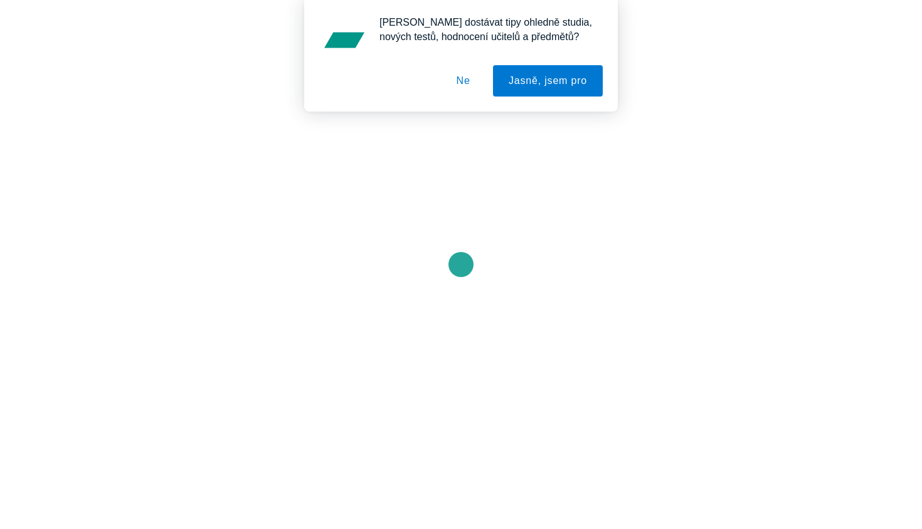
click at [460, 73] on button "Ne" at bounding box center [463, 80] width 45 height 31
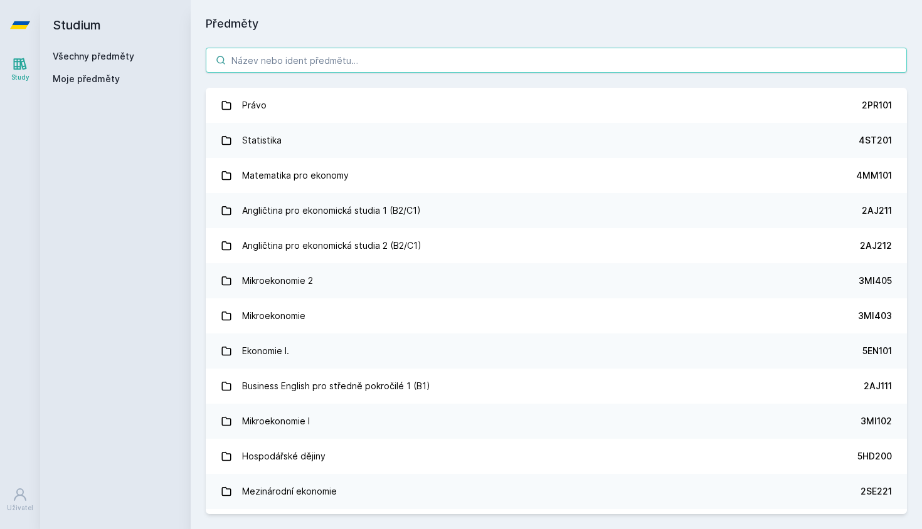
click at [354, 67] on input "search" at bounding box center [556, 60] width 701 height 25
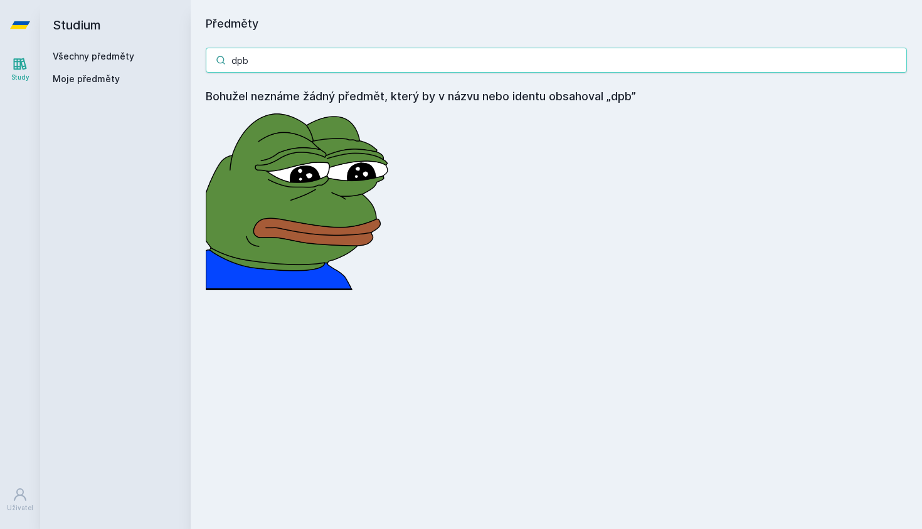
click at [357, 67] on input "dpb" at bounding box center [556, 60] width 701 height 25
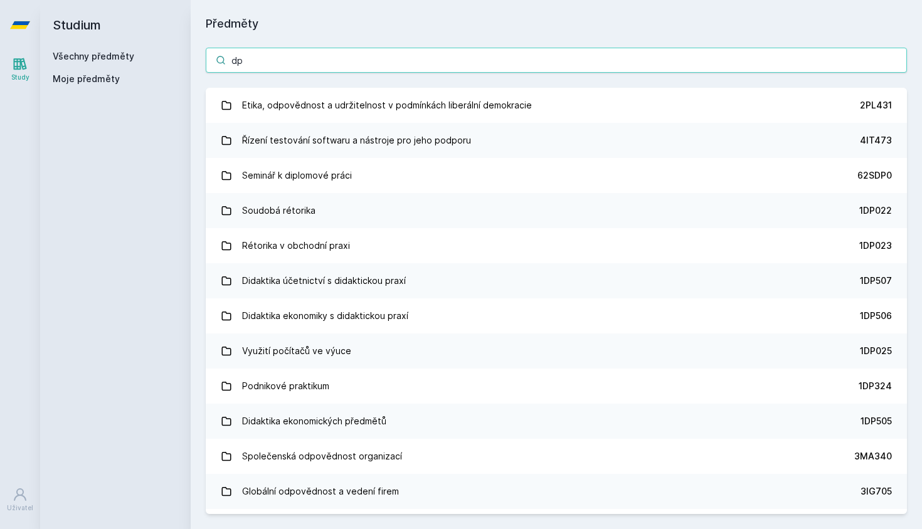
type input "d"
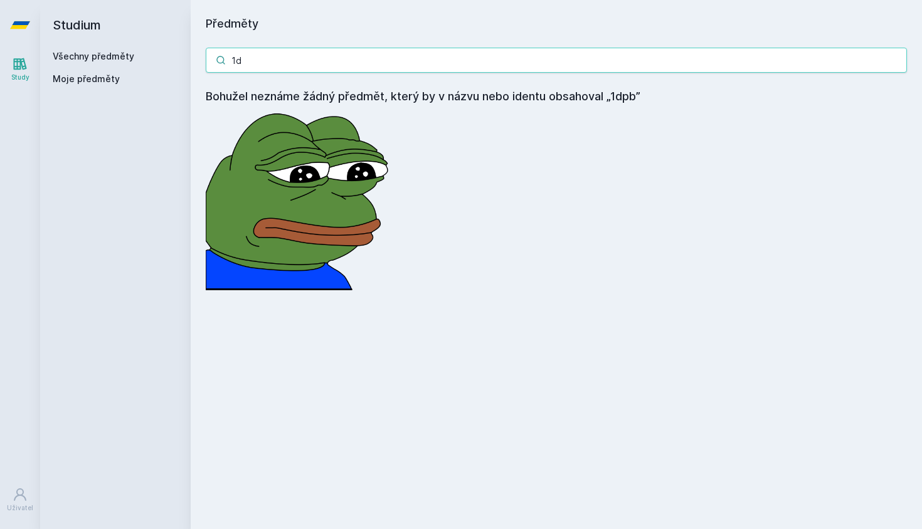
type input "1"
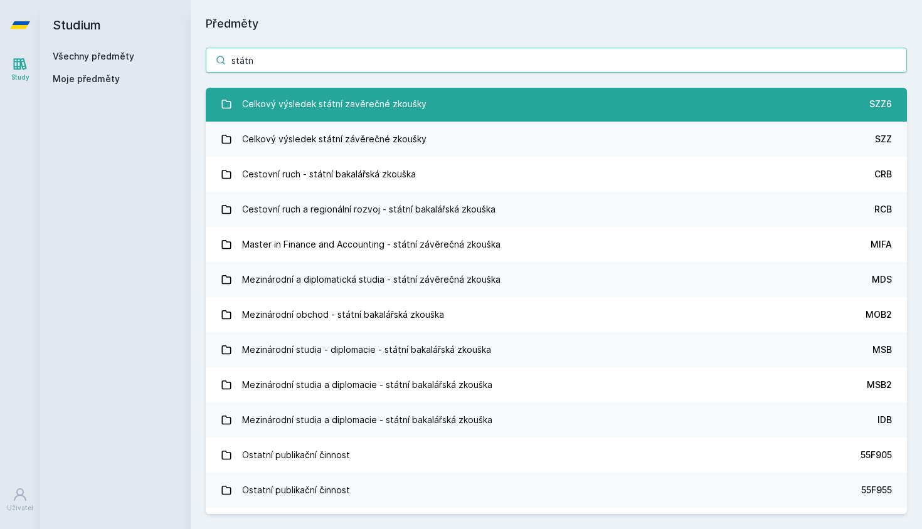
scroll to position [627, 0]
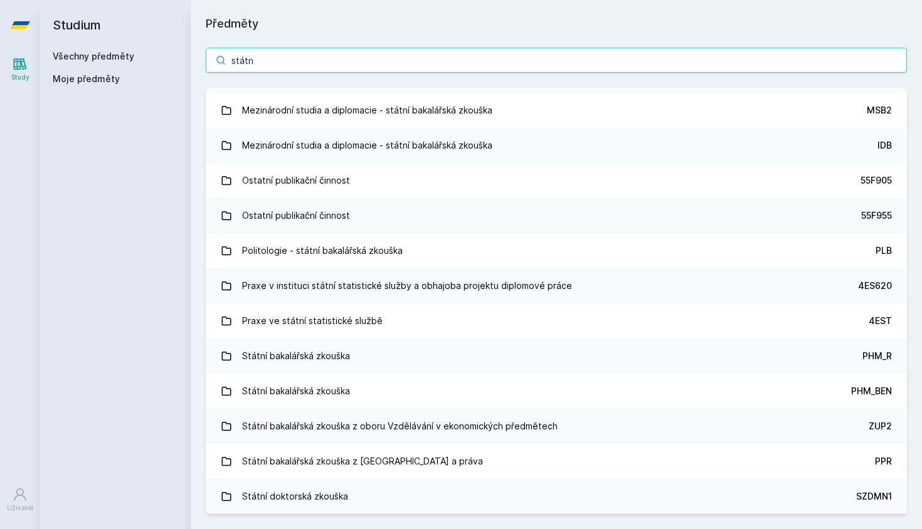
type input "státn"
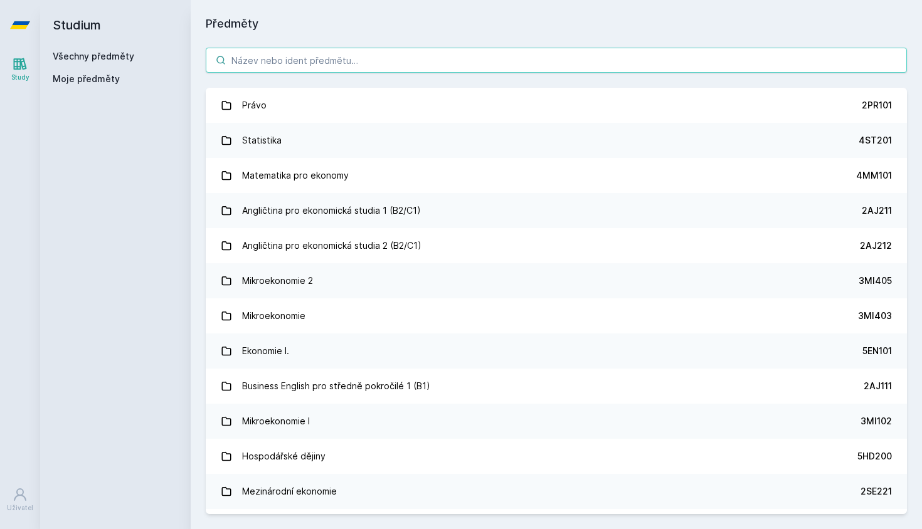
click at [378, 63] on input "search" at bounding box center [556, 60] width 701 height 25
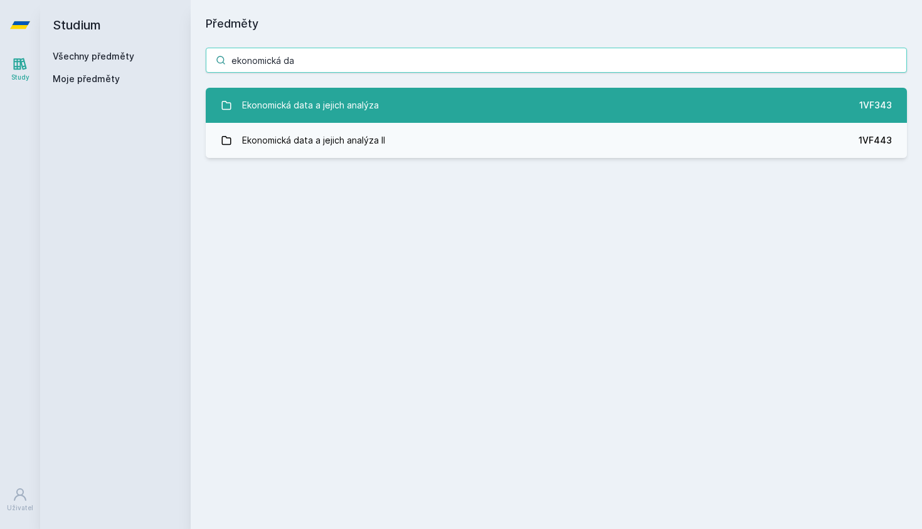
type input "ekonomická da"
click at [349, 114] on div "Ekonomická data a jejich analýza" at bounding box center [310, 105] width 137 height 25
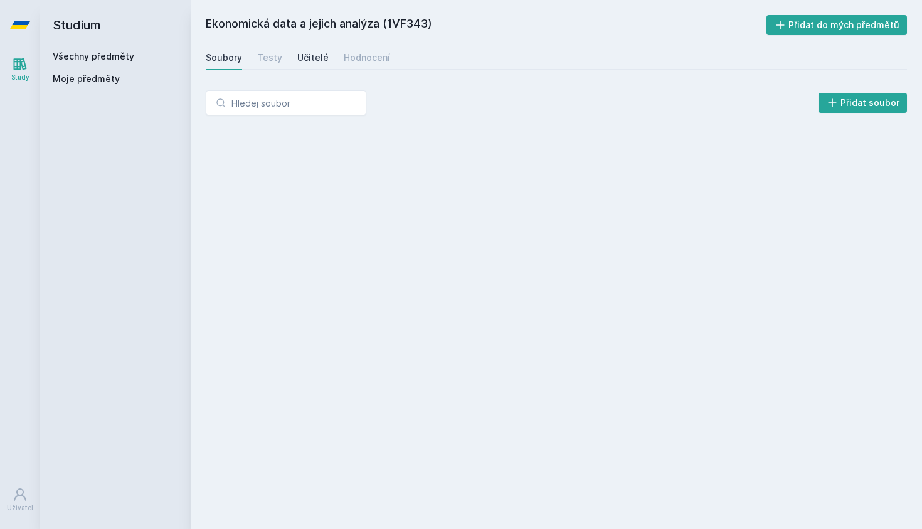
click at [301, 68] on link "Učitelé" at bounding box center [312, 57] width 31 height 25
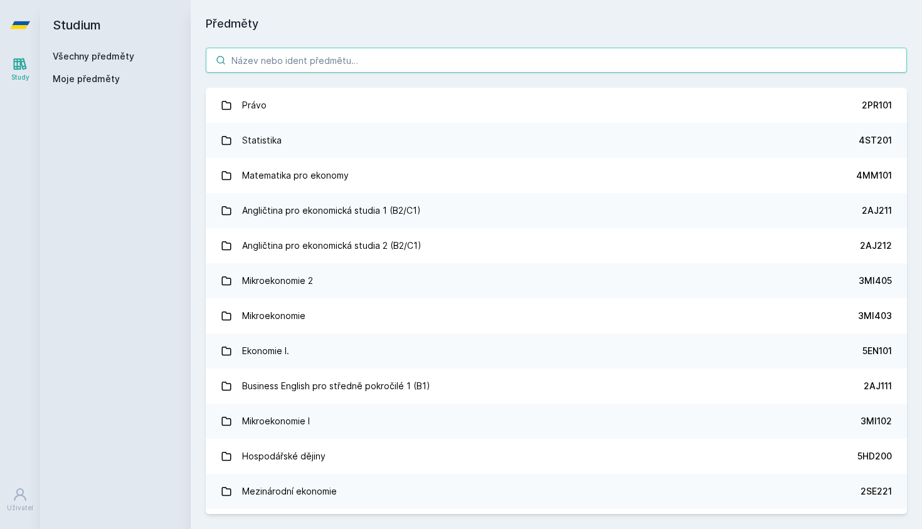
click at [255, 57] on input "search" at bounding box center [556, 60] width 701 height 25
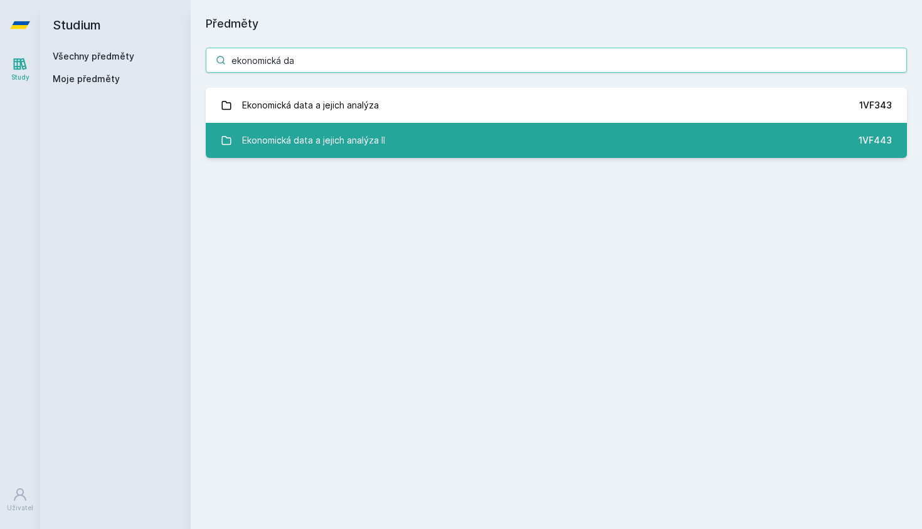
type input "ekonomická da"
click at [269, 151] on div "Ekonomická data a jejich analýza II" at bounding box center [313, 140] width 143 height 25
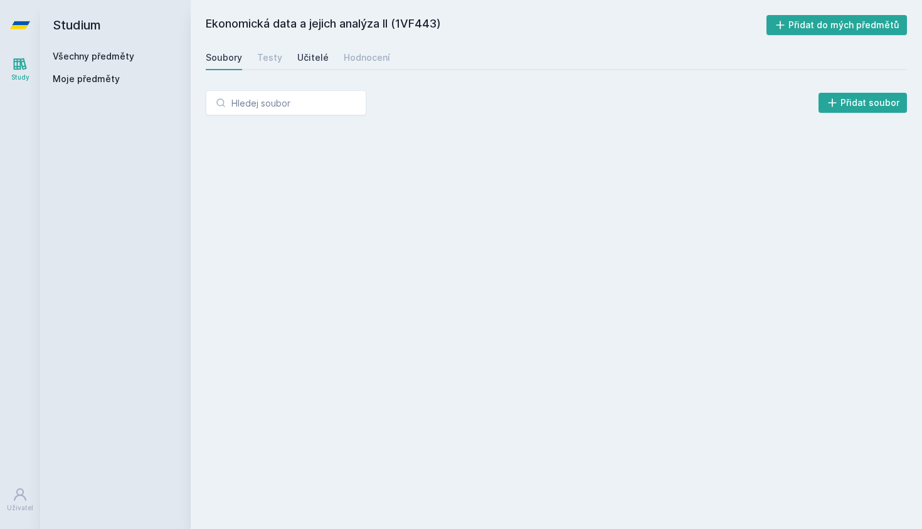
click at [299, 54] on div "Učitelé" at bounding box center [312, 57] width 31 height 13
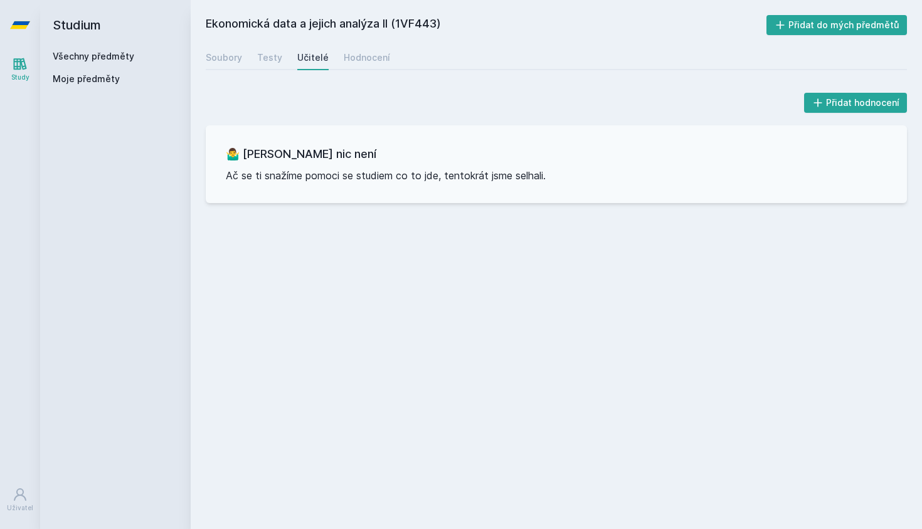
click at [23, 67] on icon at bounding box center [20, 64] width 13 height 12
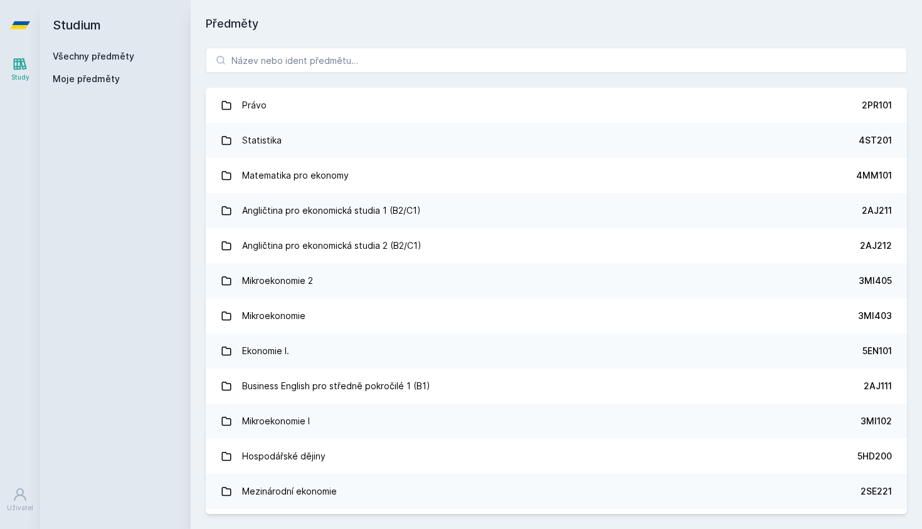
click at [18, 25] on icon at bounding box center [20, 25] width 20 height 8
click at [238, 56] on input "search" at bounding box center [556, 60] width 701 height 25
click at [560, 58] on input "search" at bounding box center [556, 60] width 701 height 25
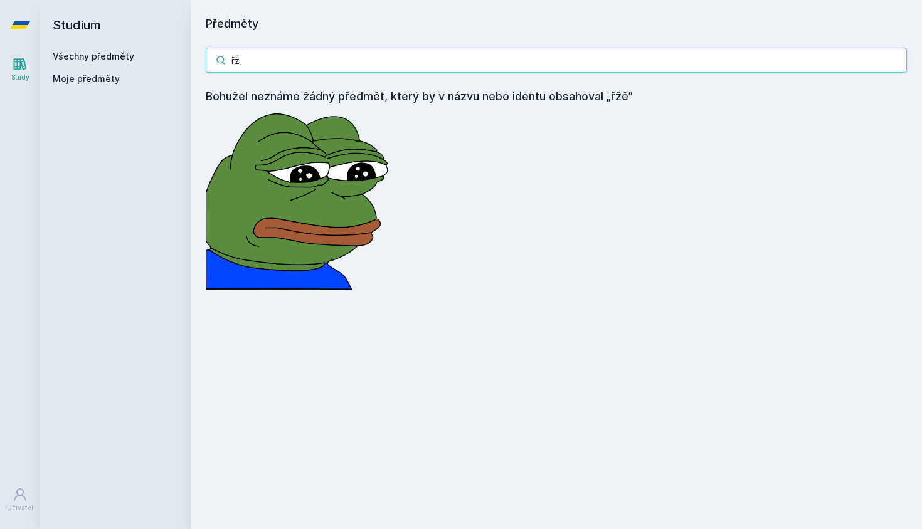
type input "ř"
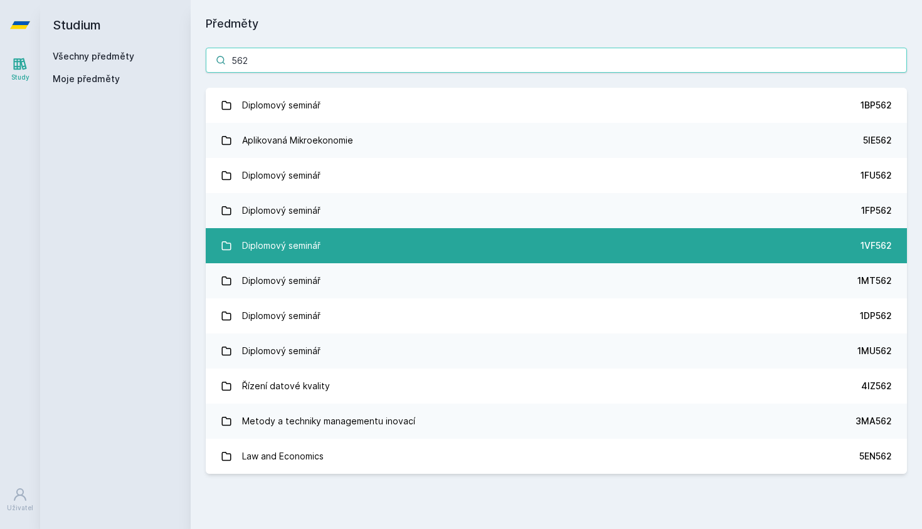
type input "562"
click at [436, 243] on link "Diplomový seminář 1VF562" at bounding box center [556, 245] width 701 height 35
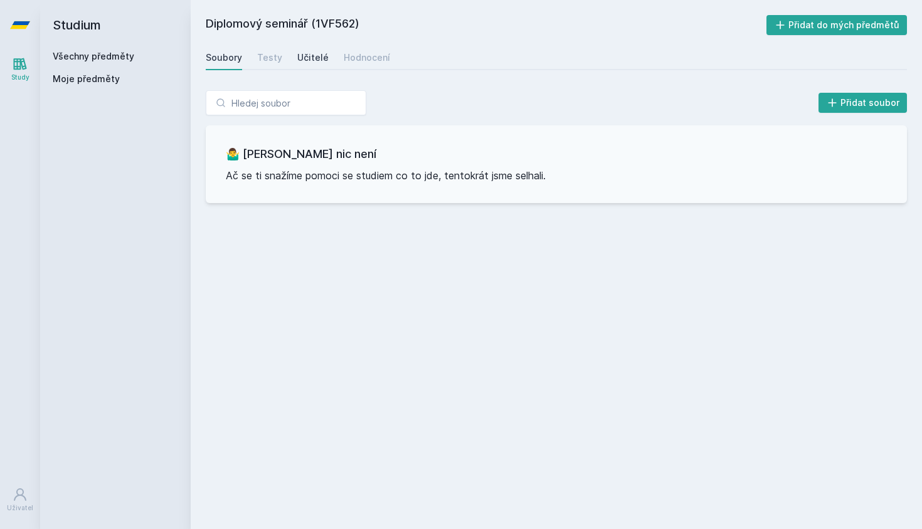
click at [304, 64] on link "Učitelé" at bounding box center [312, 57] width 31 height 25
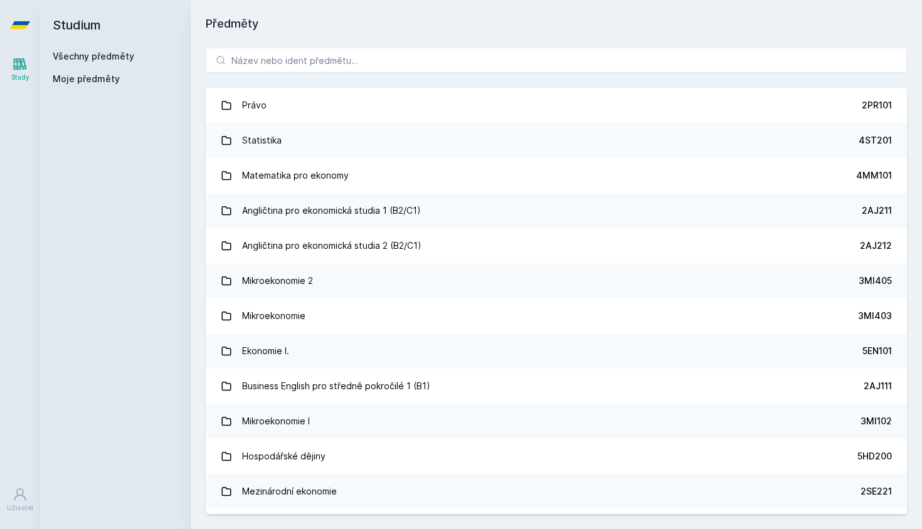
click at [457, 34] on div "Právo 2PR101 Statistika 4ST201 Matematika pro ekonomy 4MM101 Angličtina pro eko…" at bounding box center [556, 281] width 731 height 497
click at [461, 47] on div "Právo 2PR101 Statistika 4ST201 Matematika pro ekonomy 4MM101 Angličtina pro eko…" at bounding box center [556, 281] width 731 height 497
click at [461, 58] on input "search" at bounding box center [556, 60] width 701 height 25
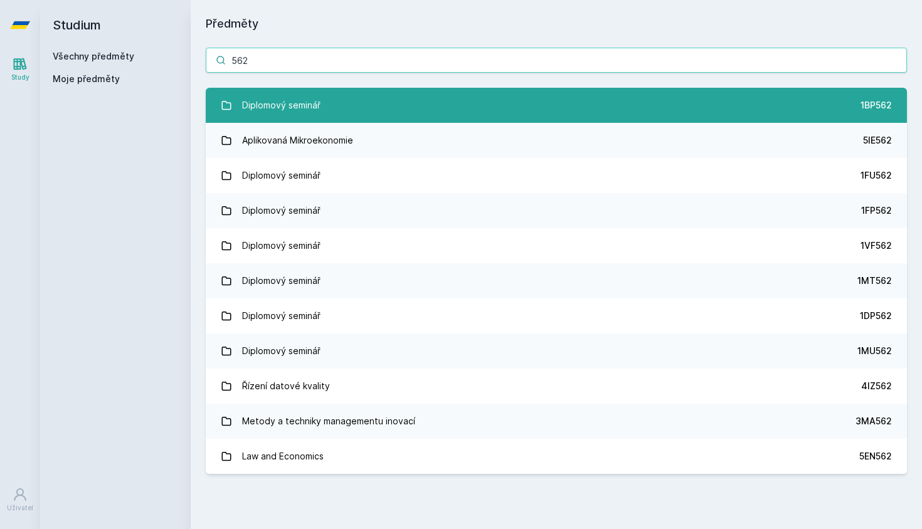
type input "562"
click at [323, 93] on link "Diplomový seminář 1BP562" at bounding box center [556, 105] width 701 height 35
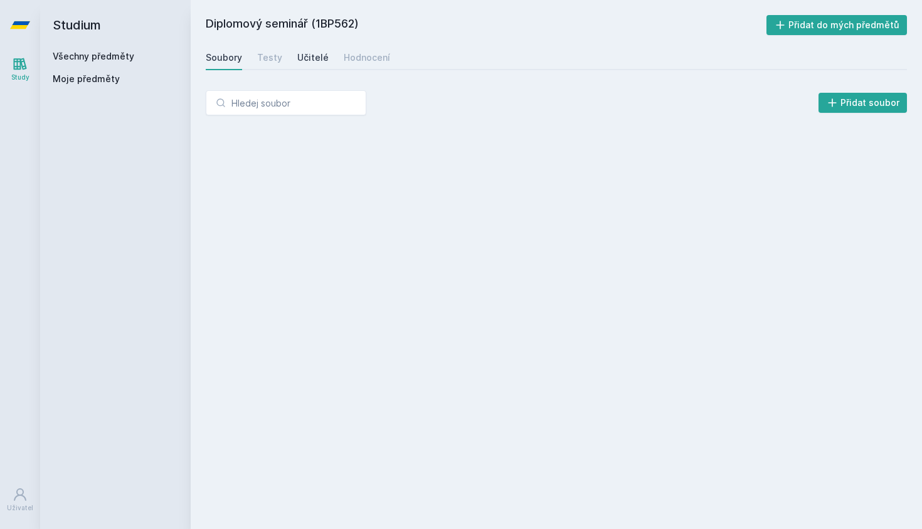
click at [307, 56] on div "Učitelé" at bounding box center [312, 57] width 31 height 13
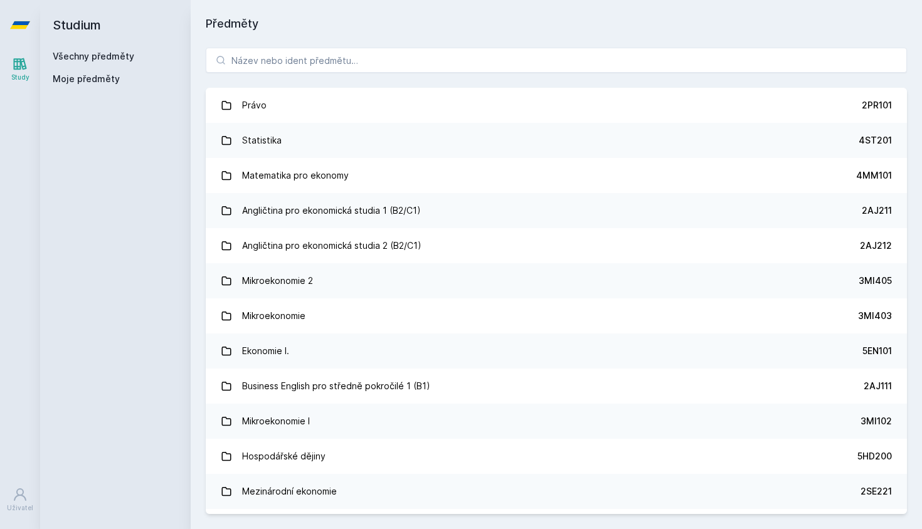
click at [225, 62] on icon at bounding box center [221, 60] width 10 height 10
click at [244, 60] on input "search" at bounding box center [556, 60] width 701 height 25
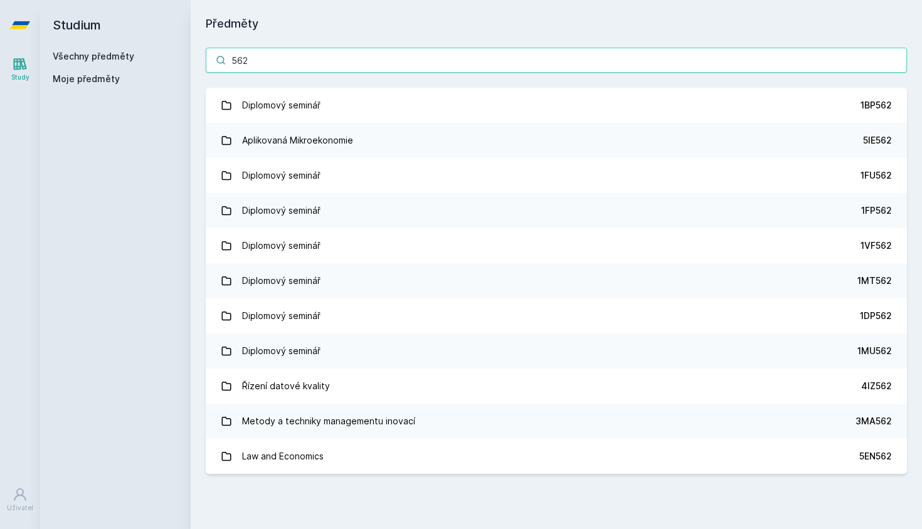
type input "562"
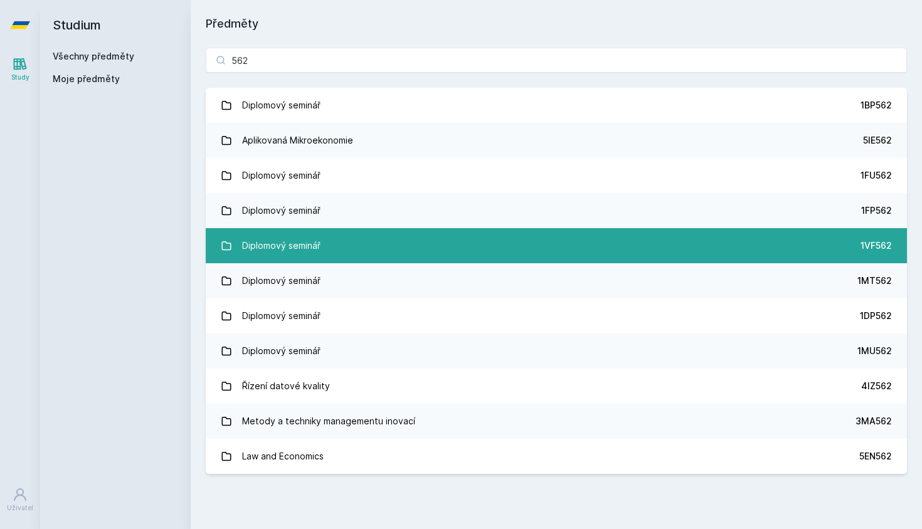
click at [298, 245] on div "Diplomový seminář" at bounding box center [281, 245] width 78 height 25
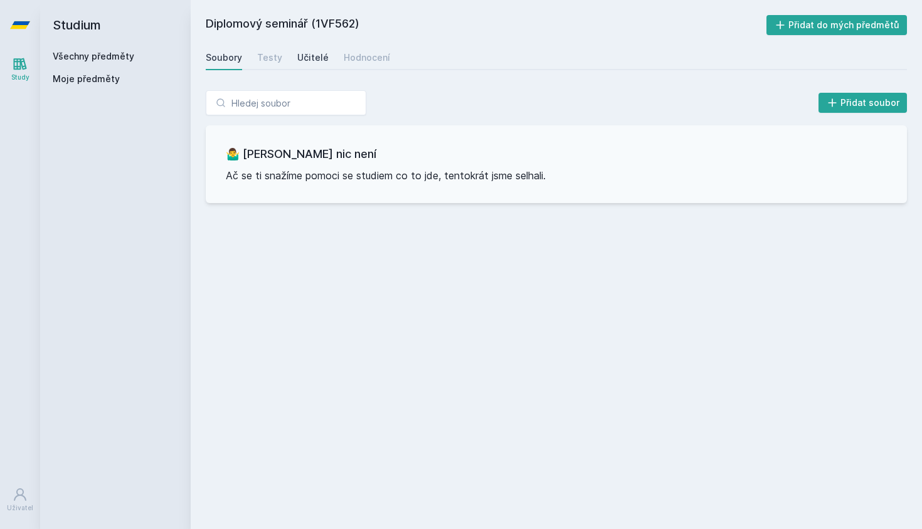
click at [314, 54] on div "Učitelé" at bounding box center [312, 57] width 31 height 13
click at [116, 55] on link "Všechny předměty" at bounding box center [94, 56] width 82 height 11
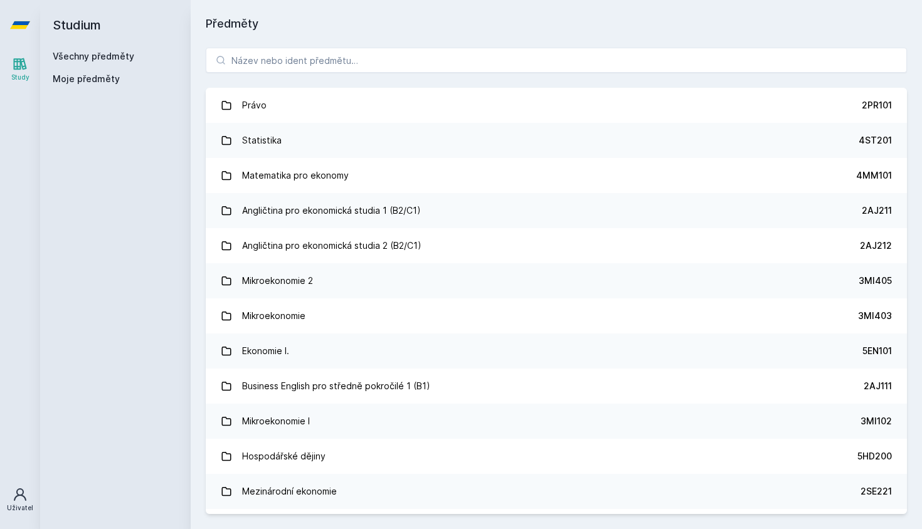
click at [16, 505] on div "Uživatel" at bounding box center [20, 508] width 26 height 9
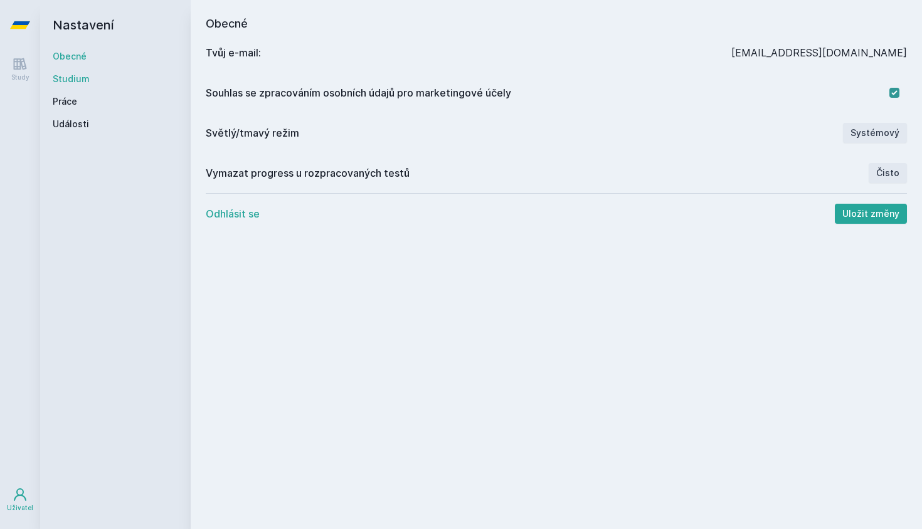
click at [91, 82] on link "Studium" at bounding box center [115, 79] width 125 height 13
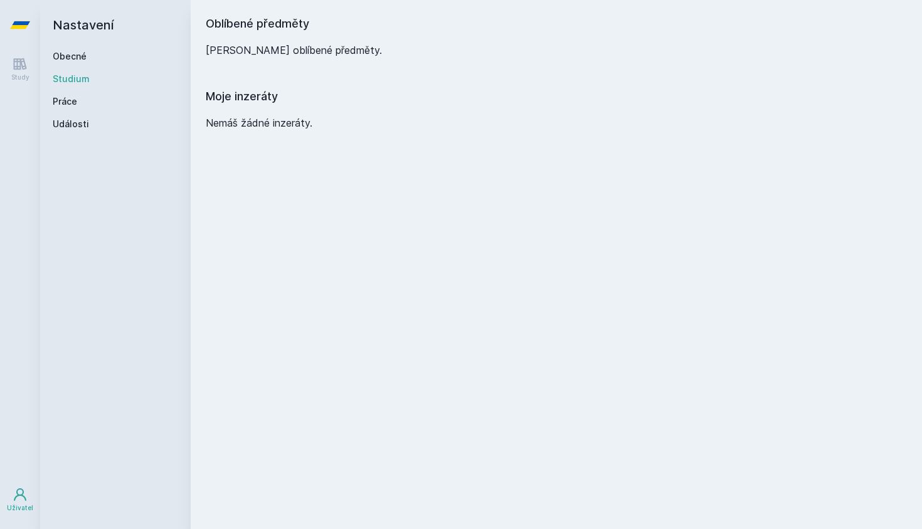
click at [66, 108] on div "Obecné Studium Práce Události" at bounding box center [115, 90] width 125 height 80
click at [70, 102] on link "Práce" at bounding box center [115, 101] width 125 height 13
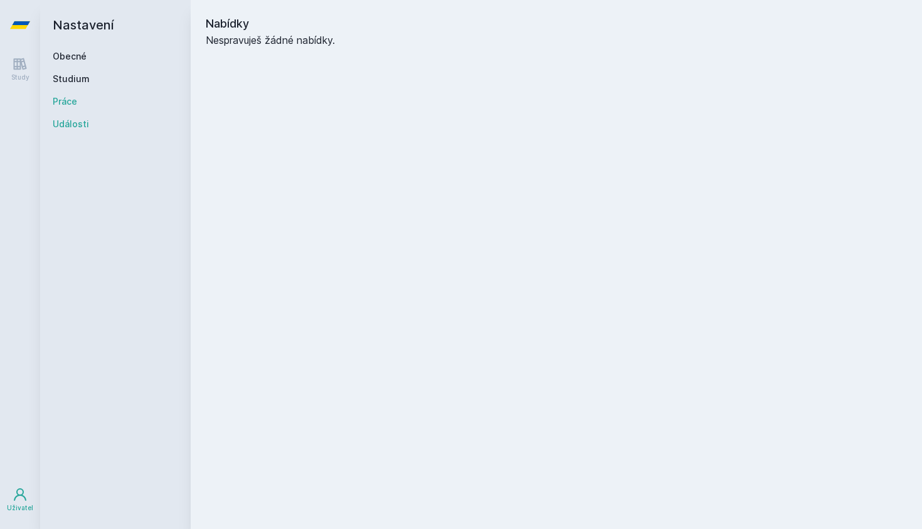
click at [67, 127] on link "Události" at bounding box center [115, 124] width 125 height 13
click at [76, 124] on link "Události" at bounding box center [115, 124] width 125 height 13
click at [75, 103] on link "Práce" at bounding box center [115, 101] width 125 height 13
click at [75, 117] on div "Obecné Studium Práce Události" at bounding box center [115, 90] width 125 height 80
click at [77, 125] on link "Události" at bounding box center [115, 124] width 125 height 13
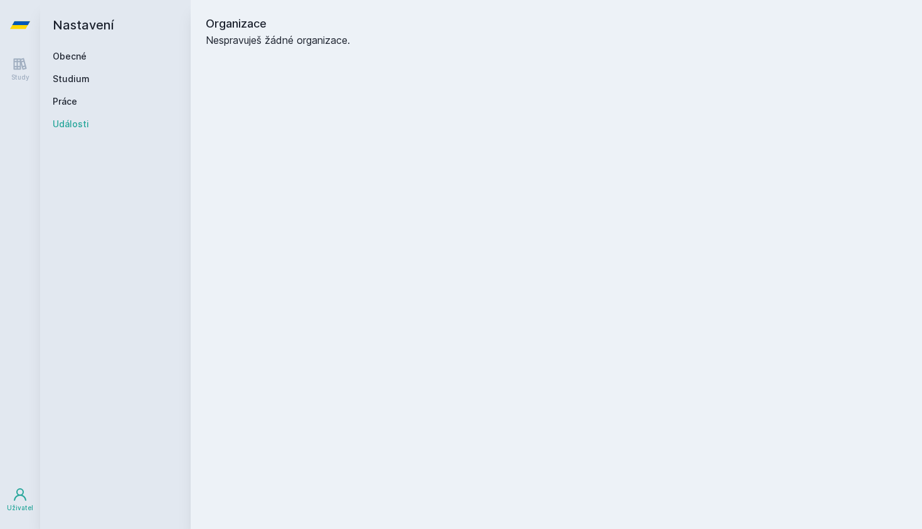
click at [349, 63] on div "Organizace Nespravuješ žádné organizace." at bounding box center [556, 264] width 731 height 529
click at [16, 73] on div "Study" at bounding box center [20, 77] width 18 height 9
